Goal: Task Accomplishment & Management: Use online tool/utility

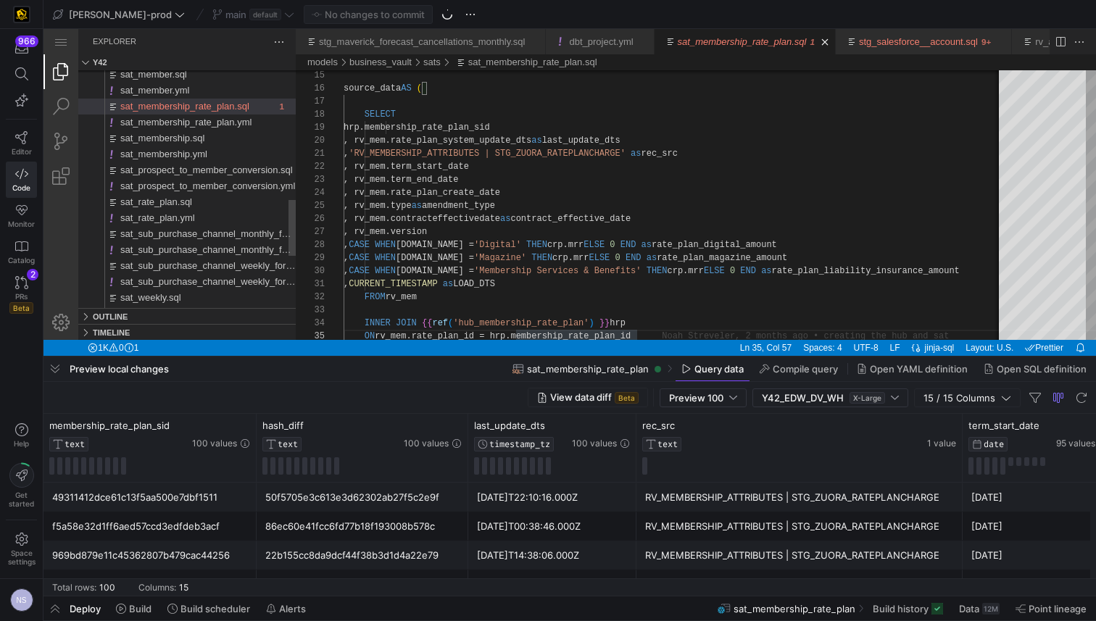
scroll to position [52, 292]
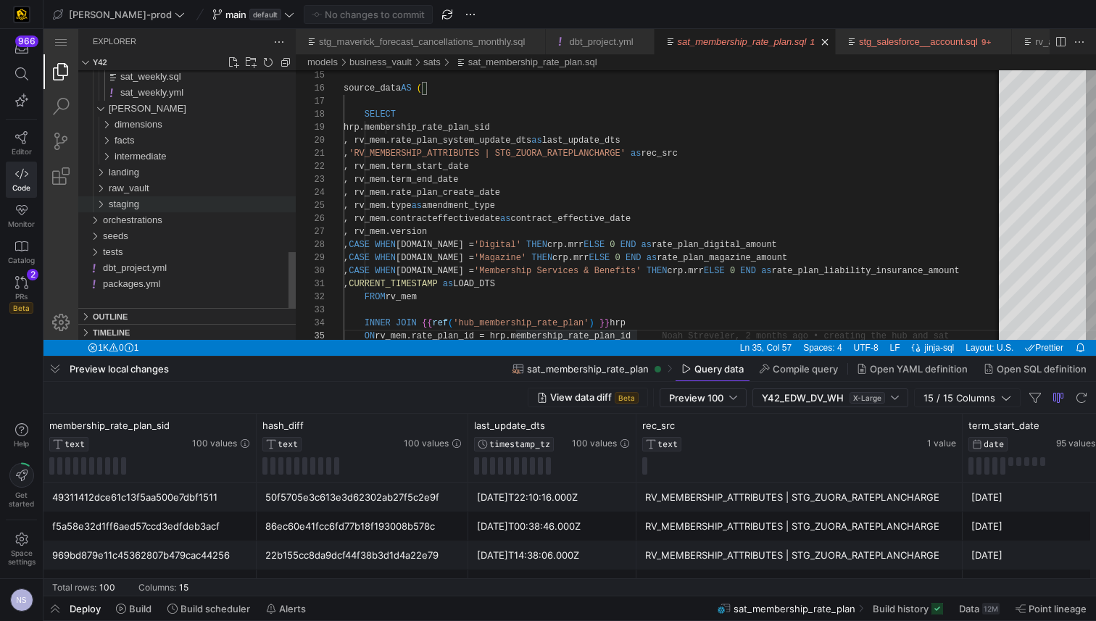
click at [180, 205] on div "staging" at bounding box center [202, 205] width 187 height 16
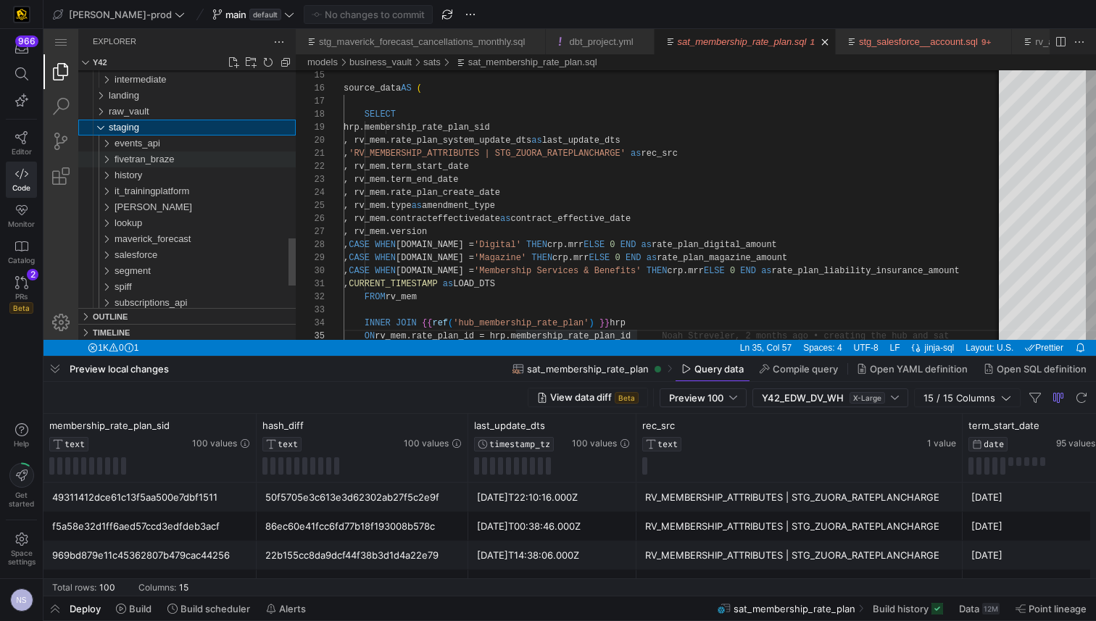
click at [178, 241] on span "maverick_forecast" at bounding box center [153, 239] width 76 height 11
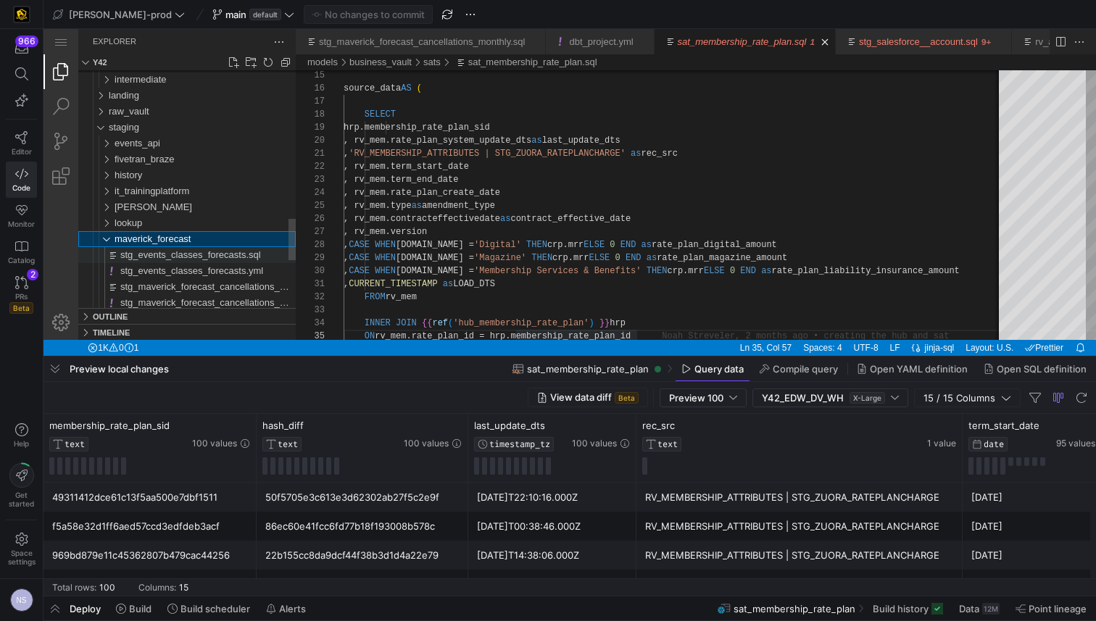
click at [187, 259] on span "stg_events_classes_forecasts.sql" at bounding box center [190, 254] width 141 height 11
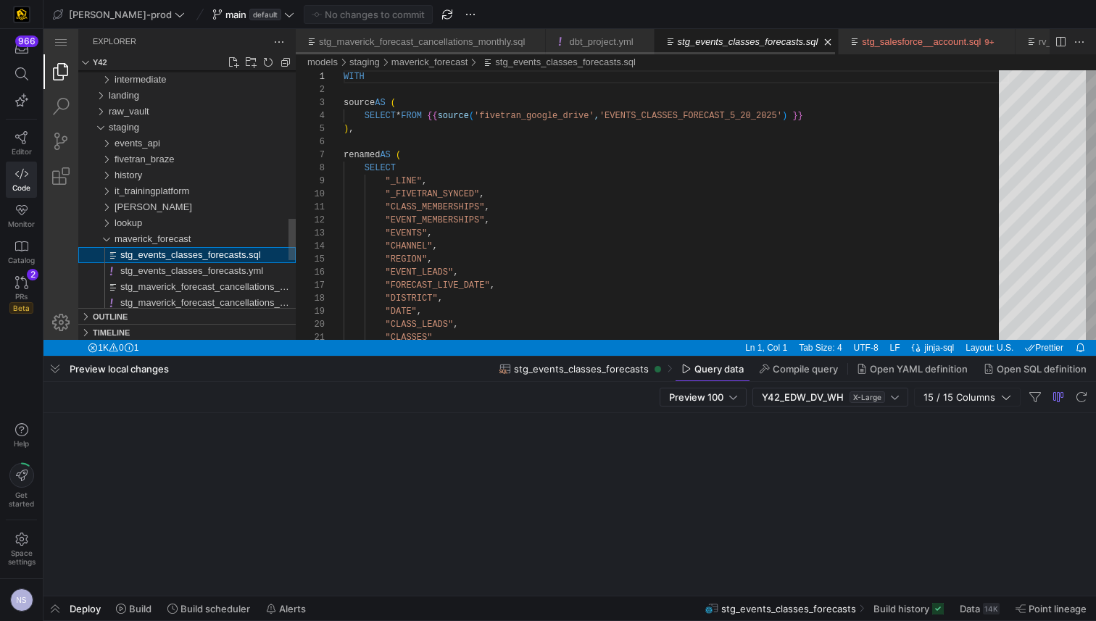
scroll to position [131, 0]
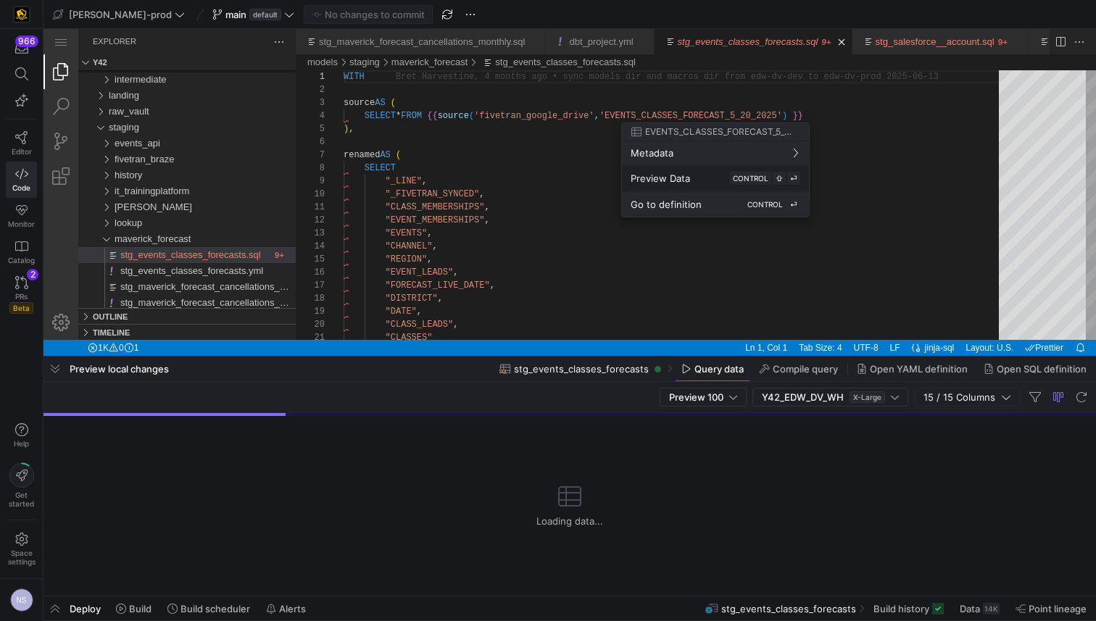
click at [698, 207] on span "Go to definition" at bounding box center [666, 205] width 71 height 12
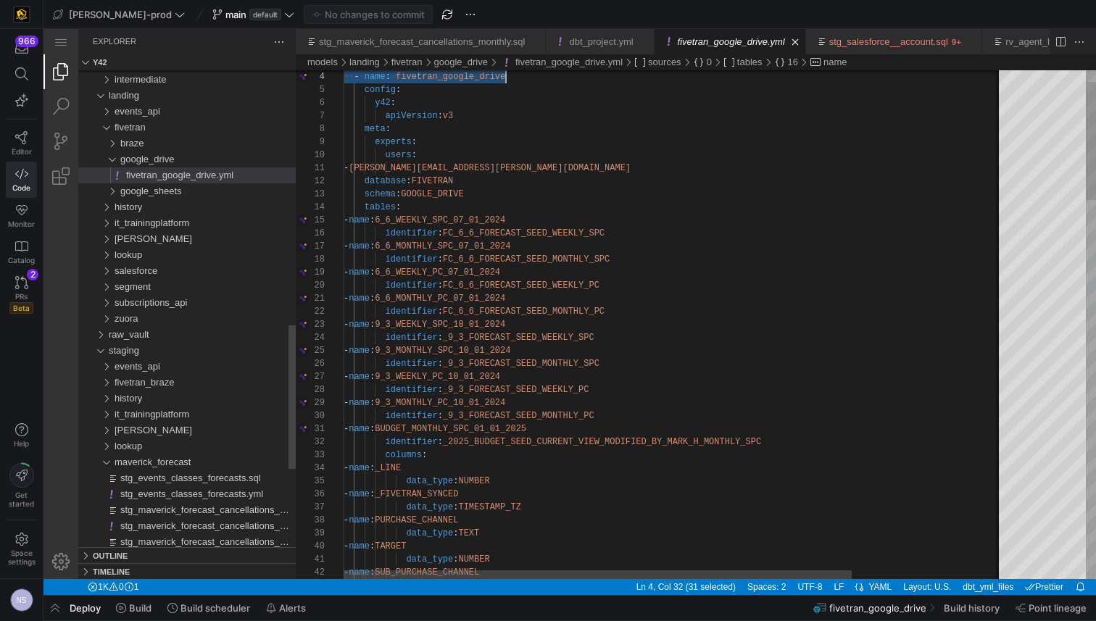
scroll to position [39, 162]
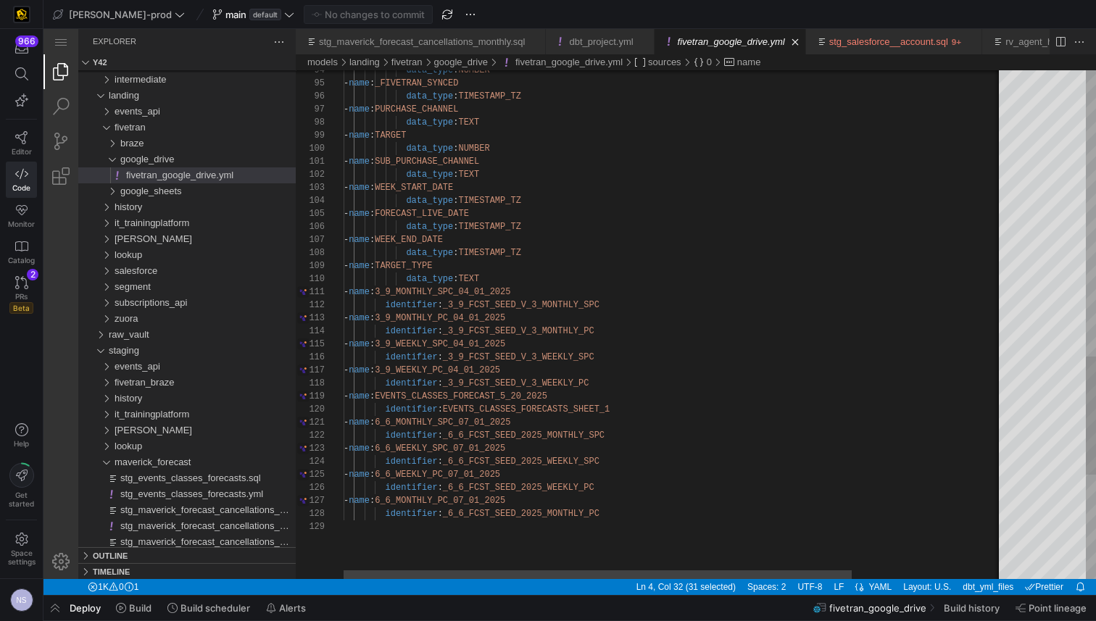
type textarea "- name: SUB_PURCHASE_CHANNEL data_type: TEXT - name: WEEK_START_DATE data_type:…"
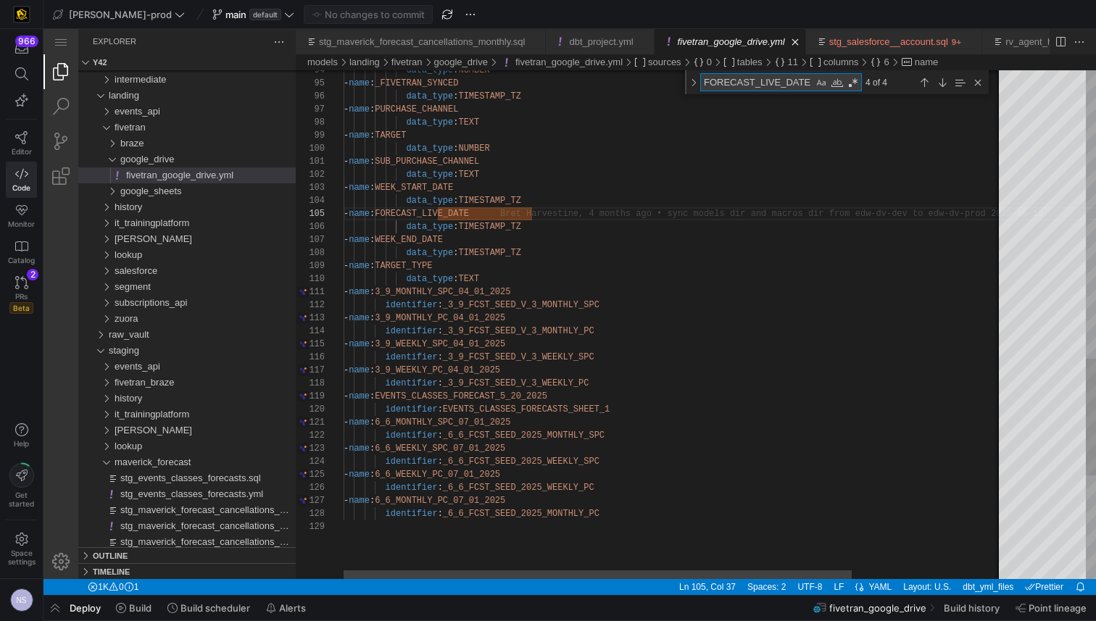
type textarea "e"
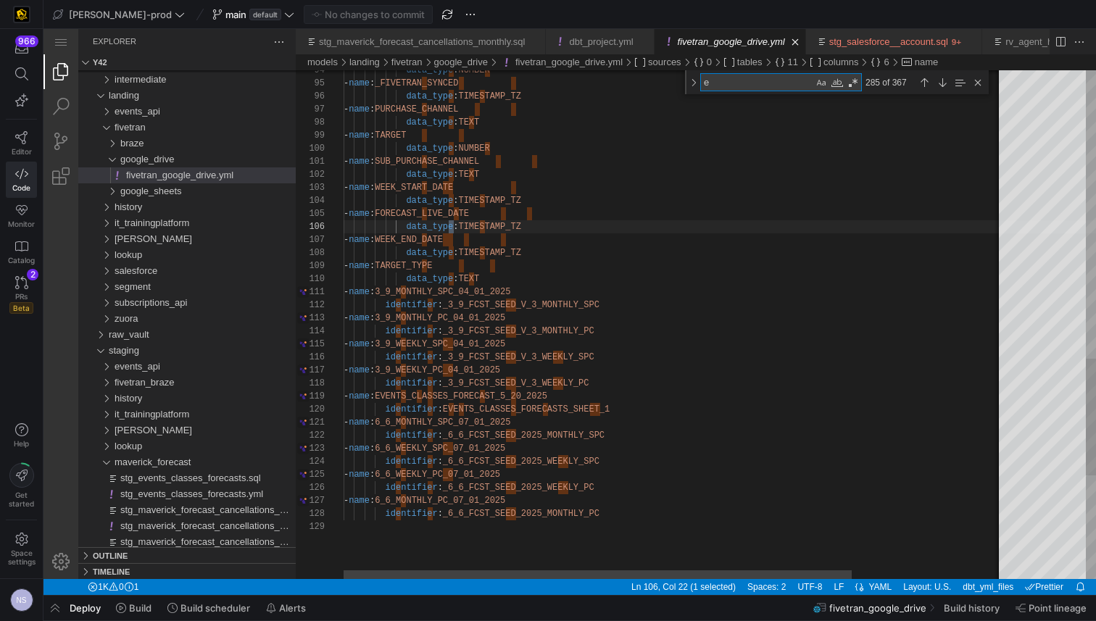
type textarea "- name: 3_9_MONTHLY_SPC_04_01_2025 identifier: _3_9_FCST_SEED_V_3_MONTHLY_SPC -…"
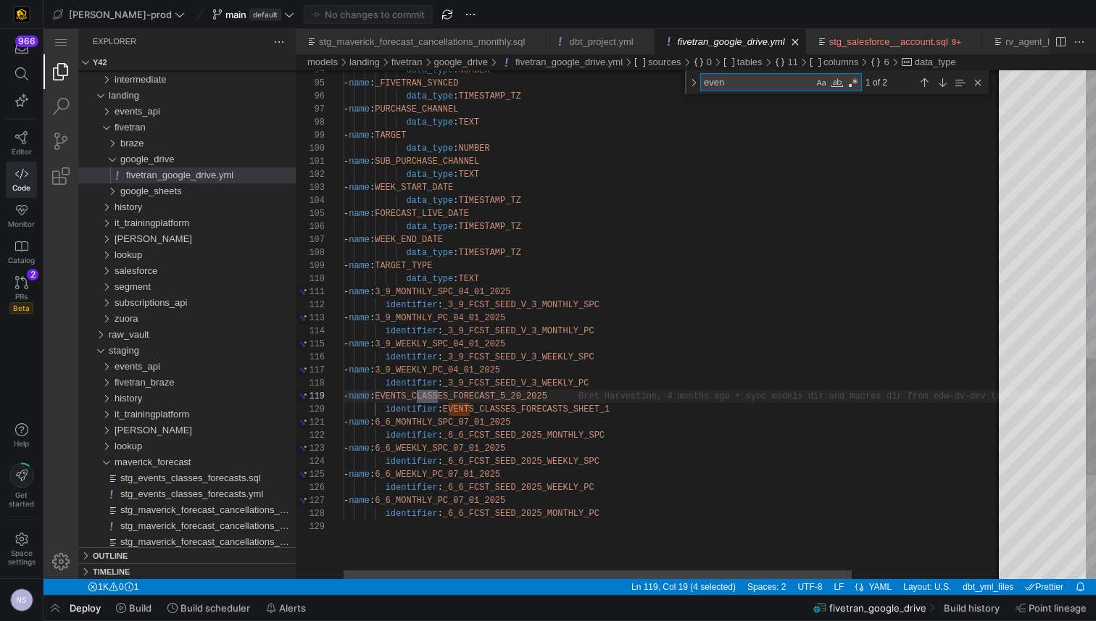
scroll to position [131, 99]
type textarea "event"
